Goal: Transaction & Acquisition: Purchase product/service

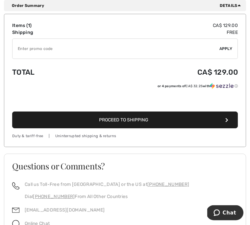
scroll to position [202, 0]
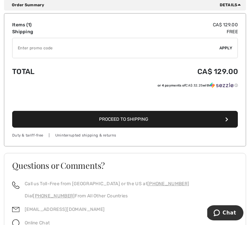
click at [144, 119] on span "Proceed to Shipping" at bounding box center [123, 119] width 49 height 6
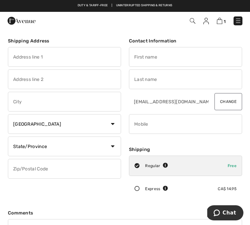
click at [22, 54] on input "text" at bounding box center [64, 57] width 113 height 20
type input "400 F.H.Jones"
click at [155, 55] on input "text" at bounding box center [185, 57] width 113 height 20
click at [146, 79] on input "text" at bounding box center [185, 79] width 113 height 20
type input "lucille"
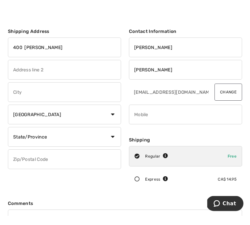
type input "Deslauriers"
click at [35, 99] on input "text" at bounding box center [64, 102] width 113 height 20
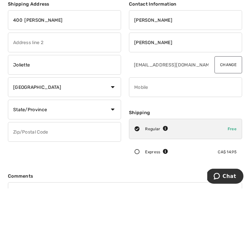
type input "Joliette"
click at [101, 114] on select "Country Canada United States Afghanistan Aland Islands Albania Algeria American…" at bounding box center [64, 124] width 113 height 20
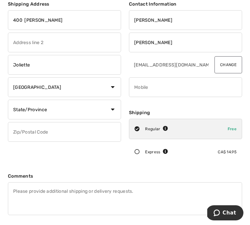
click at [80, 110] on select "State/Province Alberta British Columbia Manitoba New Brunswick Newfoundland and…" at bounding box center [64, 110] width 113 height 20
click at [71, 111] on select "State/Province Alberta British Columbia Manitoba New Brunswick Newfoundland and…" at bounding box center [64, 110] width 113 height 20
select select "QC"
click at [30, 133] on input "text" at bounding box center [64, 132] width 113 height 20
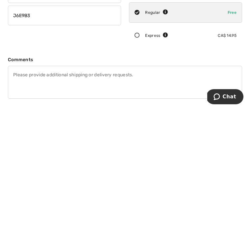
scroll to position [38, 0]
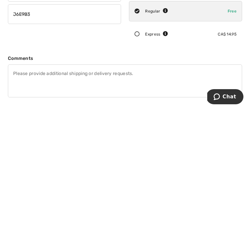
type input "J6E9B3"
click at [142, 148] on icon at bounding box center [137, 150] width 16 height 5
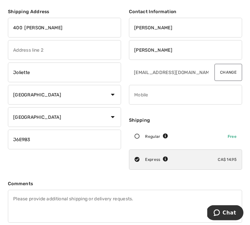
scroll to position [29, 0]
click at [142, 95] on input "phone" at bounding box center [185, 95] width 113 height 20
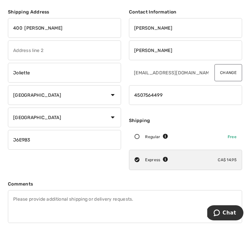
type input "4507564499"
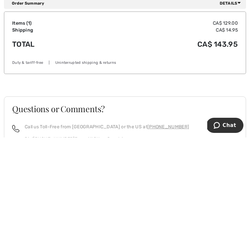
scroll to position [234, 0]
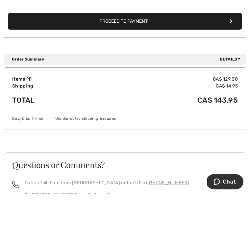
click at [134, 44] on button "Proceed to Payment" at bounding box center [125, 52] width 234 height 17
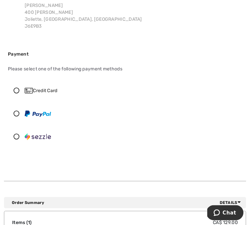
scroll to position [74, 0]
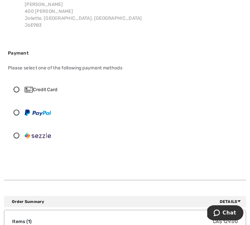
click at [20, 92] on div "Credit Card" at bounding box center [125, 90] width 234 height 20
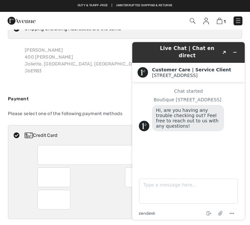
scroll to position [0, 0]
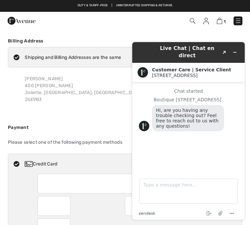
click at [173, 42] on header "Live Chat | Chat en direct Created with Sketch." at bounding box center [188, 52] width 113 height 21
click at [225, 19] on span "1" at bounding box center [225, 21] width 2 height 5
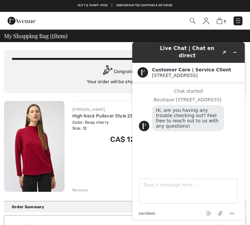
click at [225, 19] on span "1" at bounding box center [225, 21] width 2 height 5
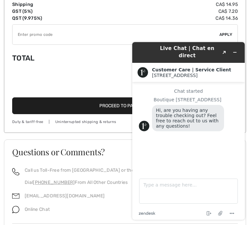
scroll to position [235, 0]
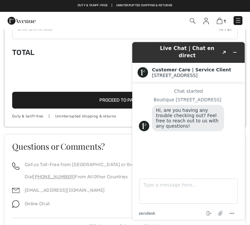
click at [200, 89] on div "Chat started" at bounding box center [188, 91] width 99 height 5
click at [200, 97] on div "Boutique 1ère Avenue" at bounding box center [196, 99] width 85 height 5
click at [236, 210] on button "Menu" at bounding box center [232, 214] width 11 height 8
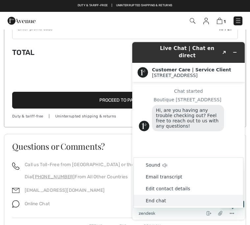
click at [158, 199] on li "End chat" at bounding box center [188, 201] width 109 height 12
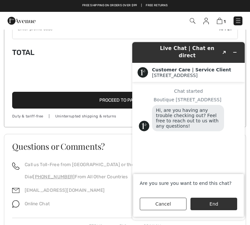
click at [215, 201] on button "End" at bounding box center [214, 204] width 47 height 13
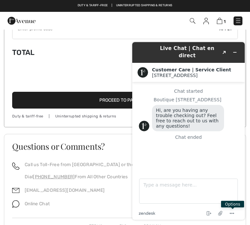
click at [237, 207] on div "Options" at bounding box center [232, 204] width 23 height 7
click at [236, 210] on icon "Menu" at bounding box center [232, 214] width 8 height 8
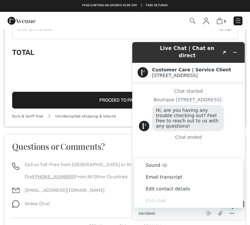
click at [160, 163] on li "Sound" at bounding box center [188, 165] width 109 height 12
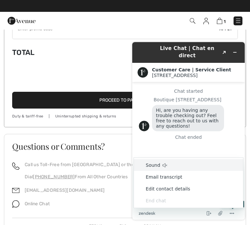
click at [165, 166] on icon at bounding box center [164, 165] width 5 height 5
click at [176, 176] on li "Email transcript" at bounding box center [188, 177] width 109 height 12
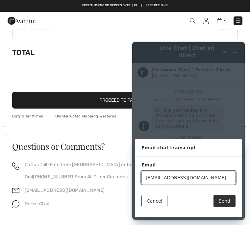
click at [232, 204] on button "Send" at bounding box center [225, 201] width 22 height 13
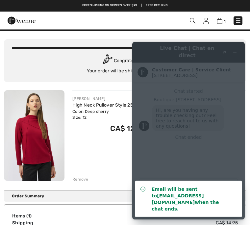
scroll to position [0, 0]
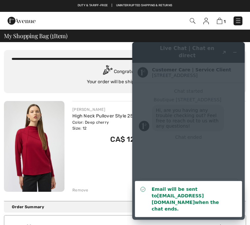
click at [225, 20] on span "1" at bounding box center [225, 21] width 2 height 5
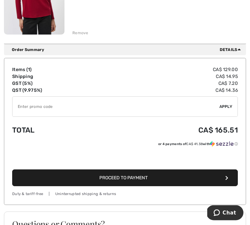
scroll to position [157, 0]
click at [145, 176] on span "Proceed to Payment" at bounding box center [123, 178] width 48 height 6
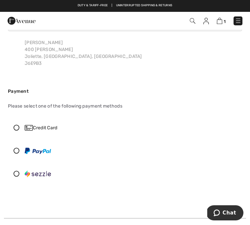
scroll to position [36, 0]
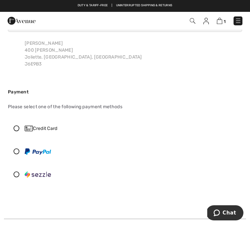
click at [20, 127] on icon at bounding box center [16, 128] width 16 height 6
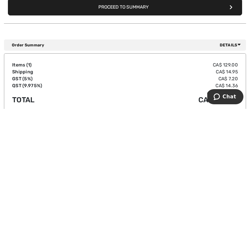
scroll to position [206, 0]
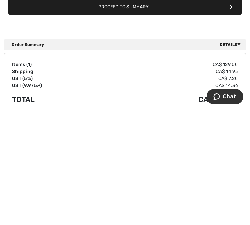
click at [228, 99] on span "Chat" at bounding box center [229, 97] width 13 height 6
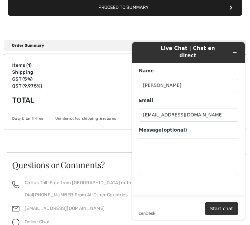
scroll to position [339, 0]
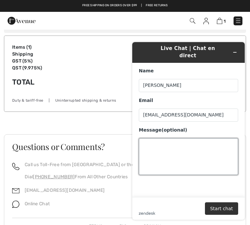
click at [152, 139] on textarea "Message (optional)" at bounding box center [188, 156] width 99 height 37
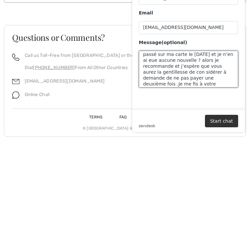
scroll to position [14, 0]
type textarea "ce chandail a déjà été payé une fois et je ne l’ai jamais reçu .Le montant est …"
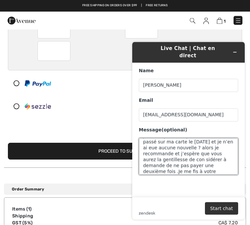
scroll to position [175, 0]
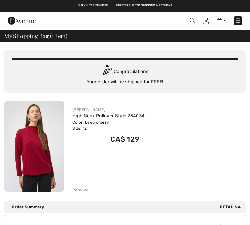
checkbox input "true"
